Goal: Task Accomplishment & Management: Manage account settings

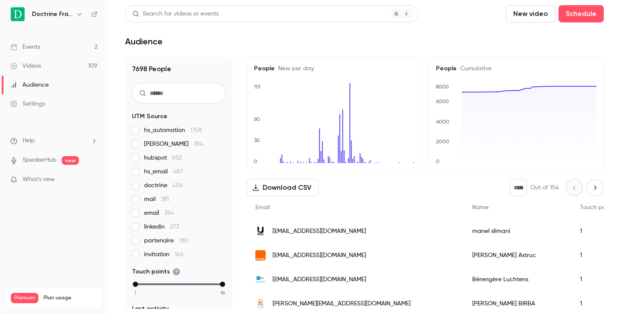
click at [79, 17] on icon "button" at bounding box center [79, 14] width 7 height 7
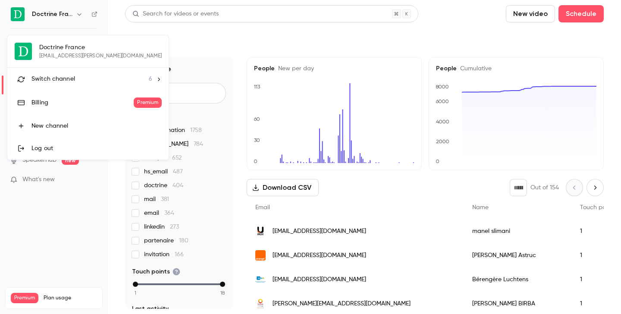
click at [63, 71] on li "Switch channel 6" at bounding box center [87, 79] width 161 height 23
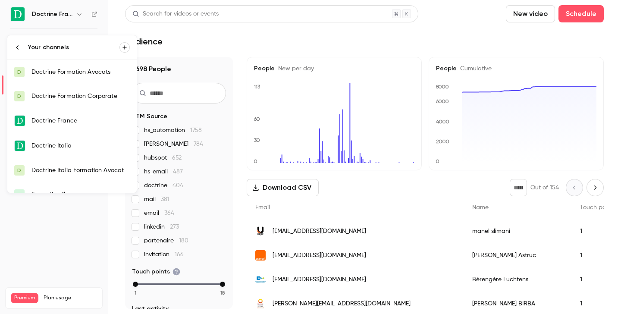
click at [77, 71] on div "Doctrine Formation Avocats" at bounding box center [81, 72] width 98 height 9
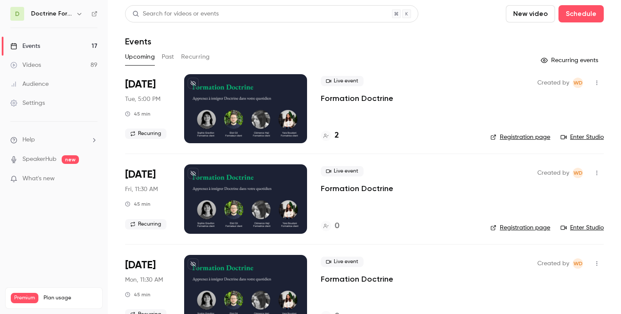
click at [517, 136] on link "Registration page" at bounding box center [521, 137] width 60 height 9
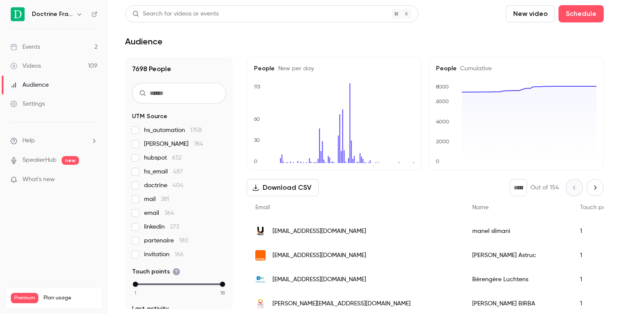
click at [80, 14] on icon "button" at bounding box center [79, 14] width 4 height 2
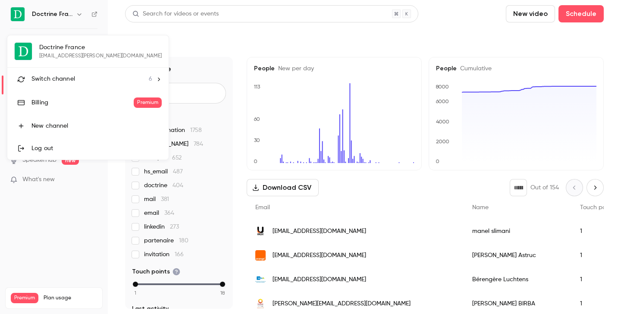
click at [63, 76] on span "Switch channel" at bounding box center [54, 79] width 44 height 9
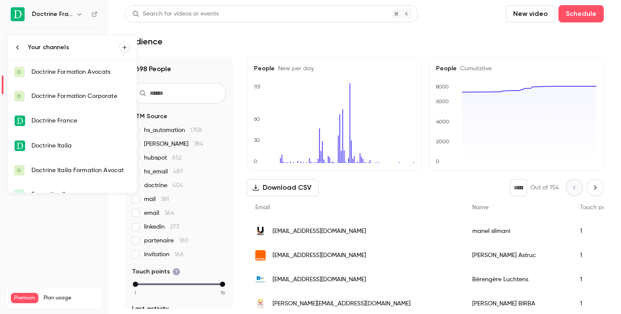
click at [80, 77] on link "D Doctrine Formation Avocats" at bounding box center [71, 72] width 129 height 24
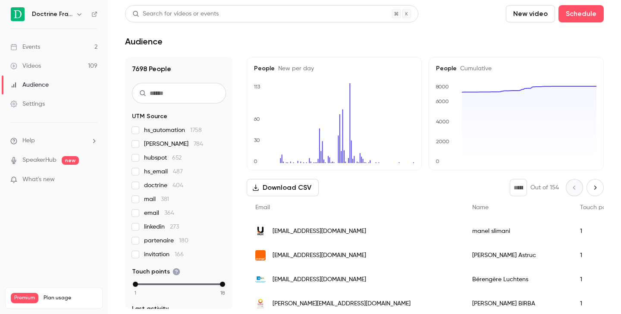
click at [78, 13] on icon "button" at bounding box center [79, 14] width 7 height 7
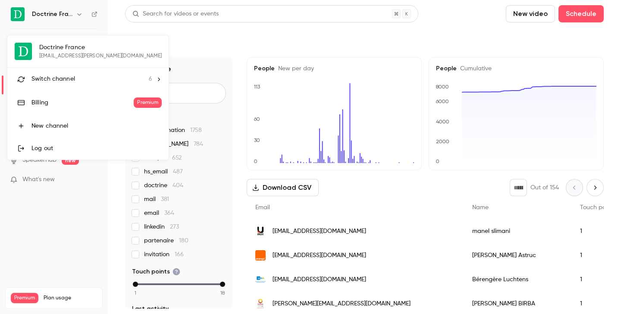
click at [63, 76] on span "Switch channel" at bounding box center [54, 79] width 44 height 9
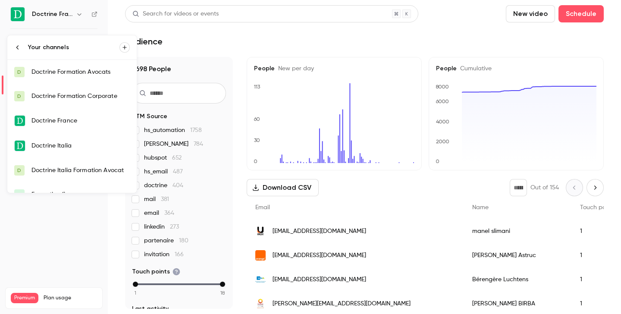
click at [63, 94] on div "Doctrine Formation Corporate" at bounding box center [81, 96] width 98 height 9
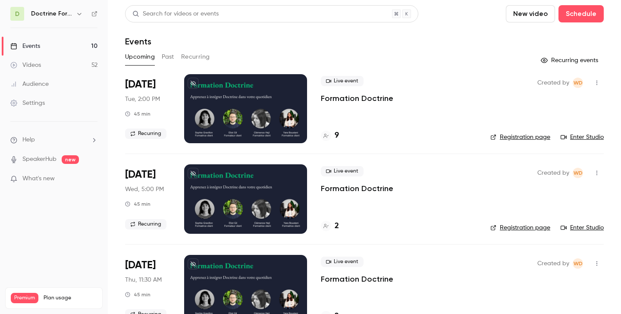
click at [80, 7] on div "D Doctrine Formation Corporate" at bounding box center [53, 14] width 87 height 14
click at [80, 11] on icon "button" at bounding box center [79, 13] width 7 height 7
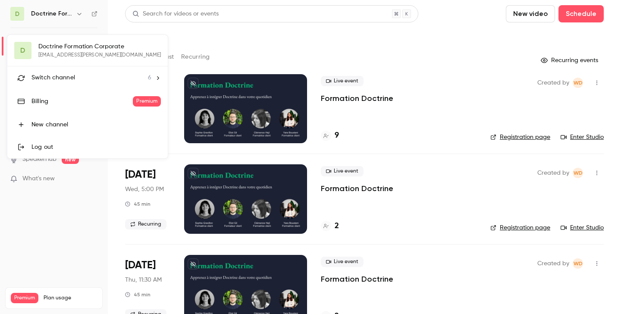
click at [56, 75] on span "Switch channel" at bounding box center [54, 77] width 44 height 9
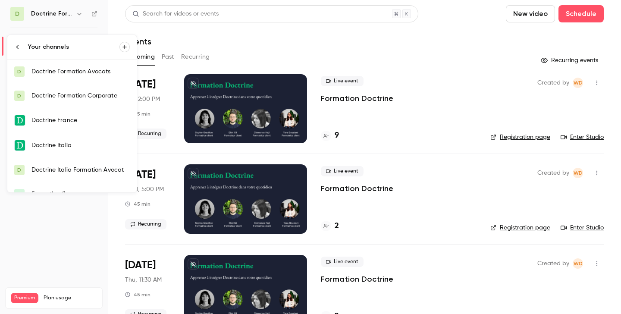
click at [58, 67] on div "Doctrine Formation Avocats" at bounding box center [81, 71] width 98 height 9
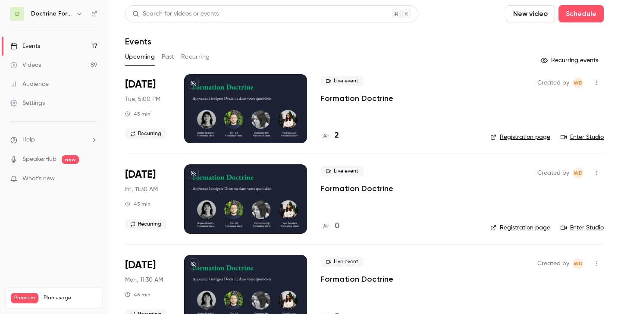
click at [172, 57] on button "Past" at bounding box center [168, 57] width 13 height 14
click at [332, 136] on div "2" at bounding box center [330, 136] width 18 height 12
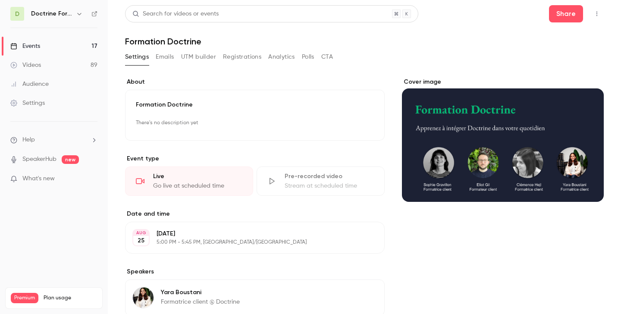
click at [239, 55] on button "Registrations" at bounding box center [242, 57] width 38 height 14
